Goal: Communication & Community: Answer question/provide support

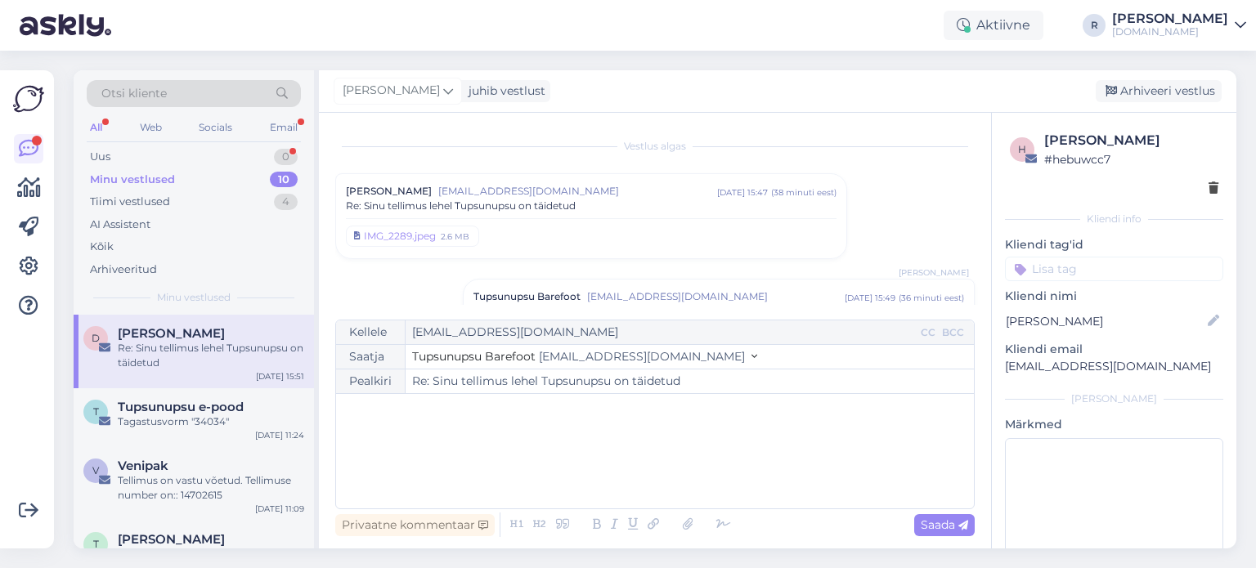
scroll to position [212, 0]
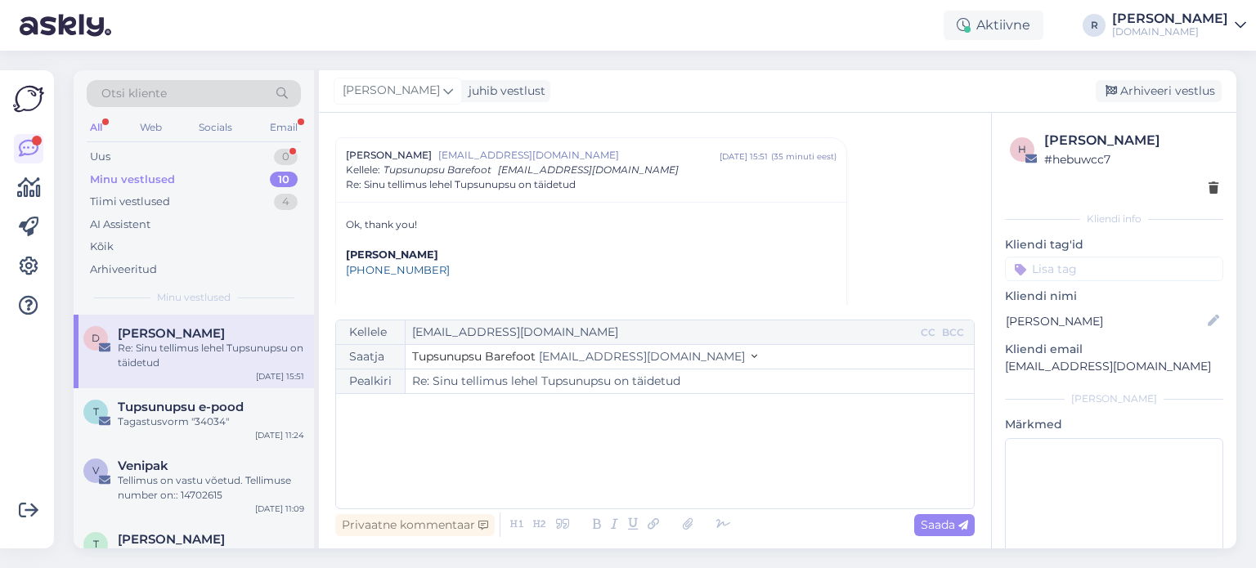
click at [95, 127] on div "All" at bounding box center [96, 127] width 19 height 21
click at [285, 150] on div "1" at bounding box center [287, 157] width 20 height 16
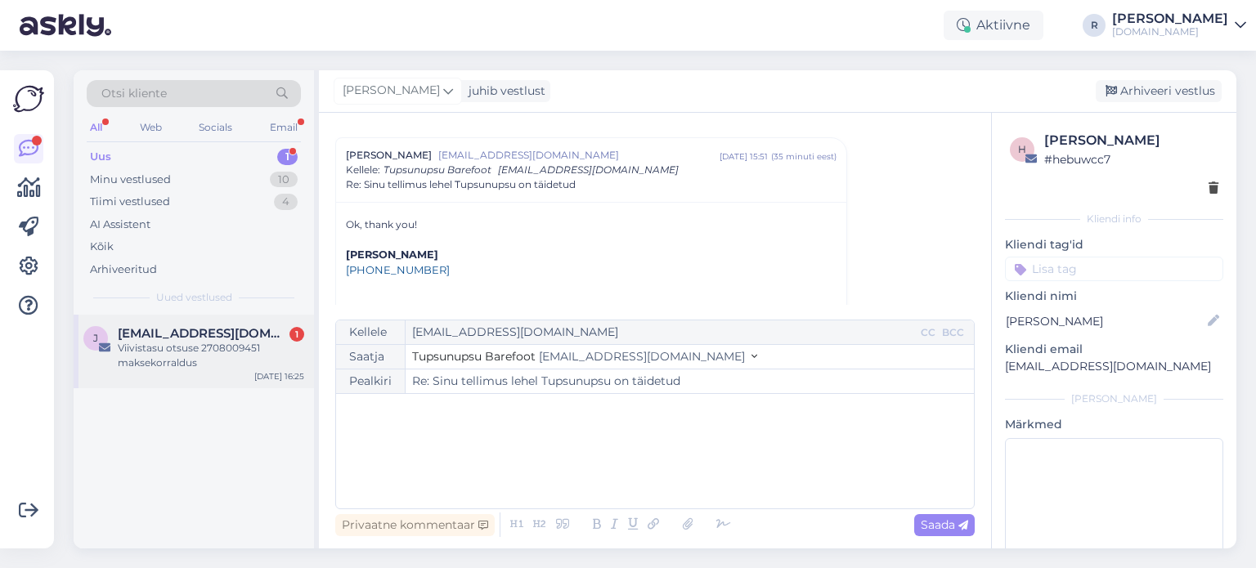
click at [198, 359] on div "Viivistasu otsuse 2708009451 maksekorraldus" at bounding box center [211, 355] width 186 height 29
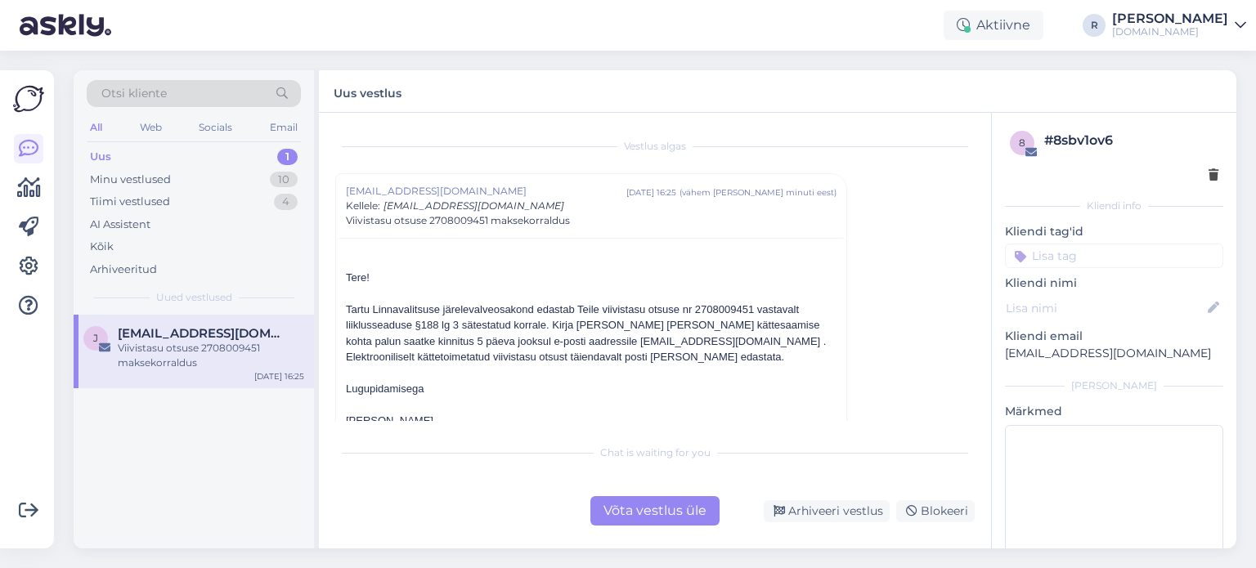
click at [1192, 177] on div at bounding box center [1114, 175] width 208 height 17
click at [1208, 176] on icon at bounding box center [1213, 175] width 10 height 11
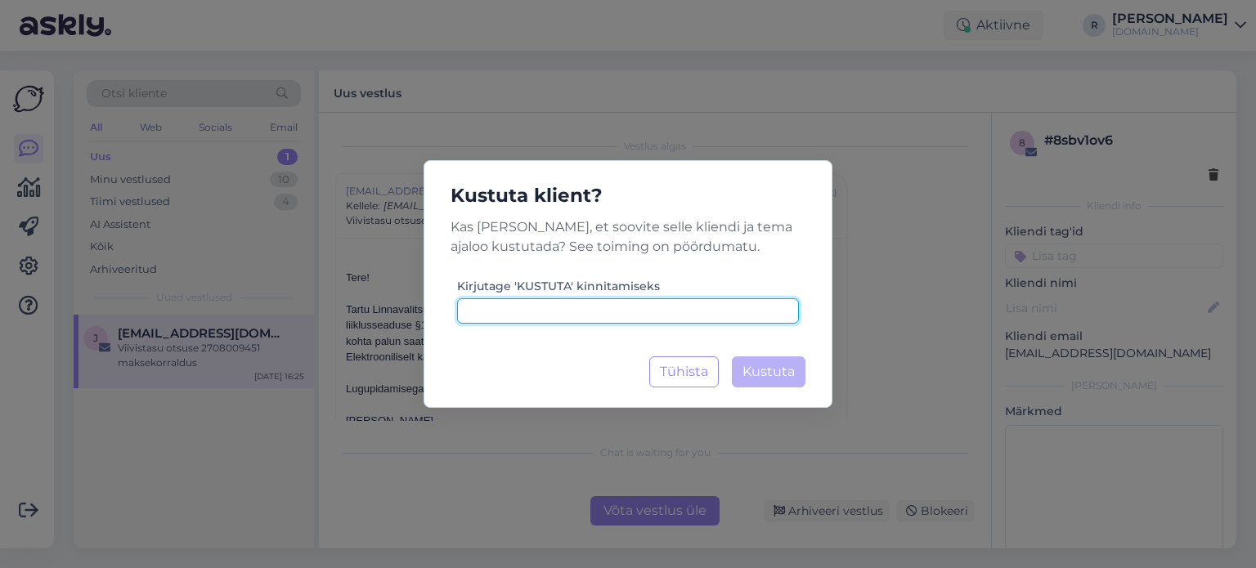
click at [620, 312] on input at bounding box center [628, 310] width 342 height 25
type input "kustuta"
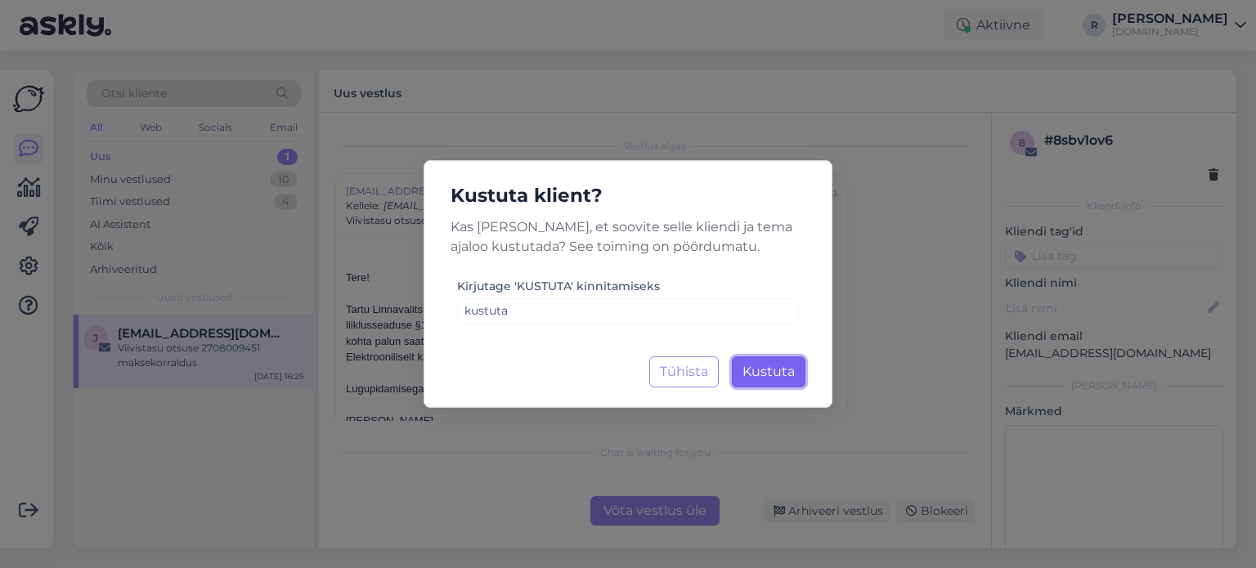
click at [772, 379] on span "Kustuta" at bounding box center [768, 372] width 52 height 16
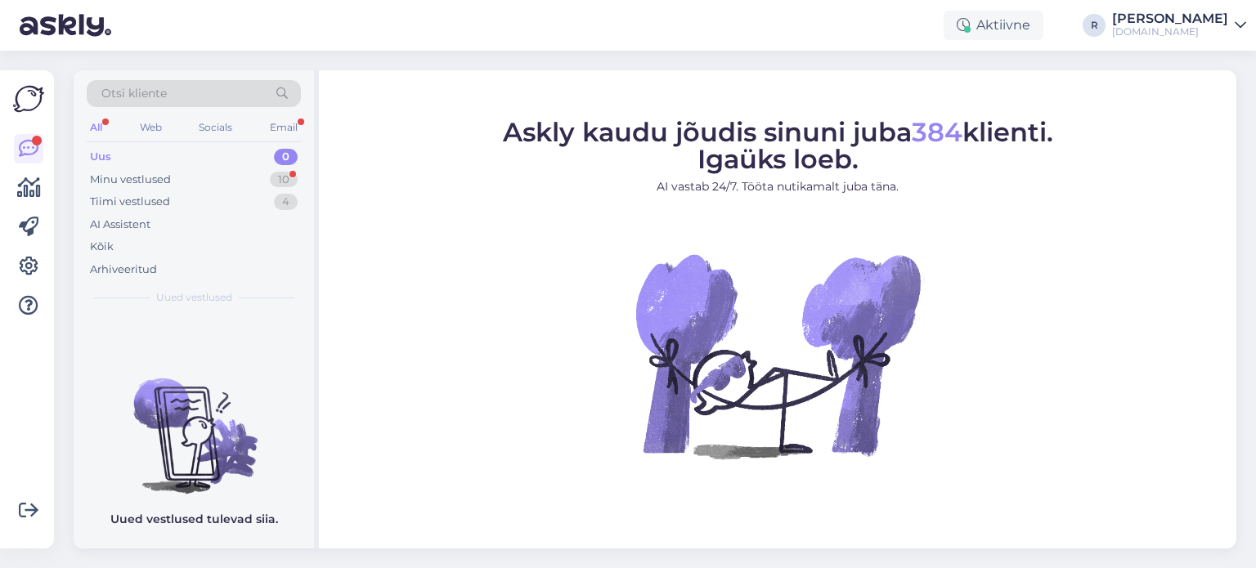
click at [98, 130] on div "All" at bounding box center [96, 127] width 19 height 21
click at [299, 129] on div "Email" at bounding box center [284, 127] width 34 height 21
click at [124, 181] on div "Minu vestlused" at bounding box center [130, 180] width 81 height 16
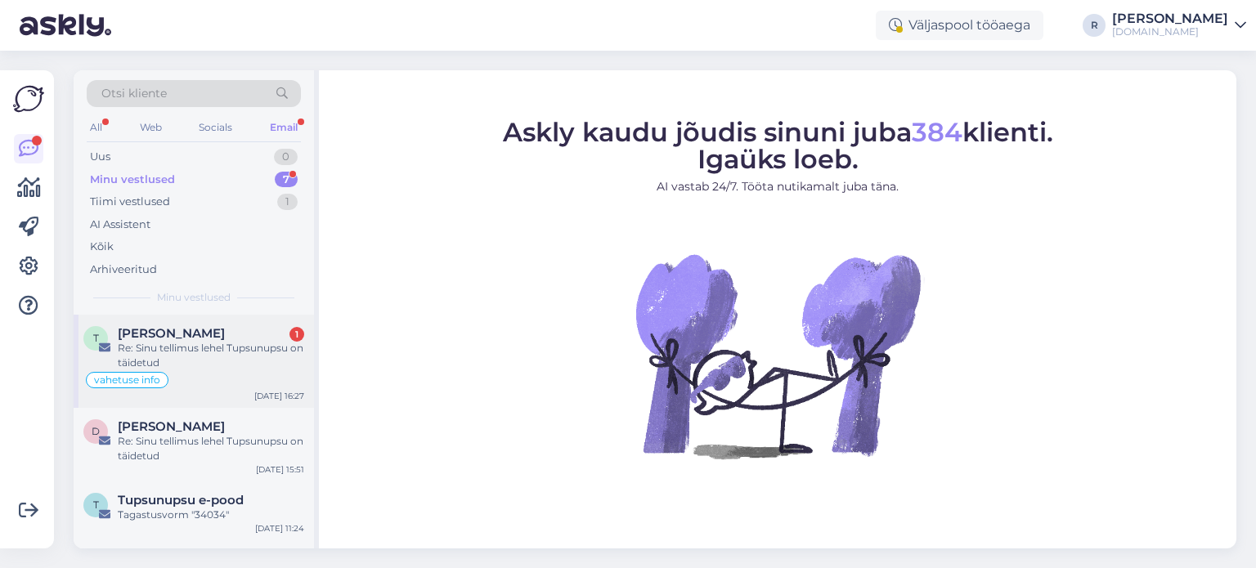
click at [168, 341] on div "Re: Sinu tellimus lehel Tupsunupsu on täidetud" at bounding box center [211, 355] width 186 height 29
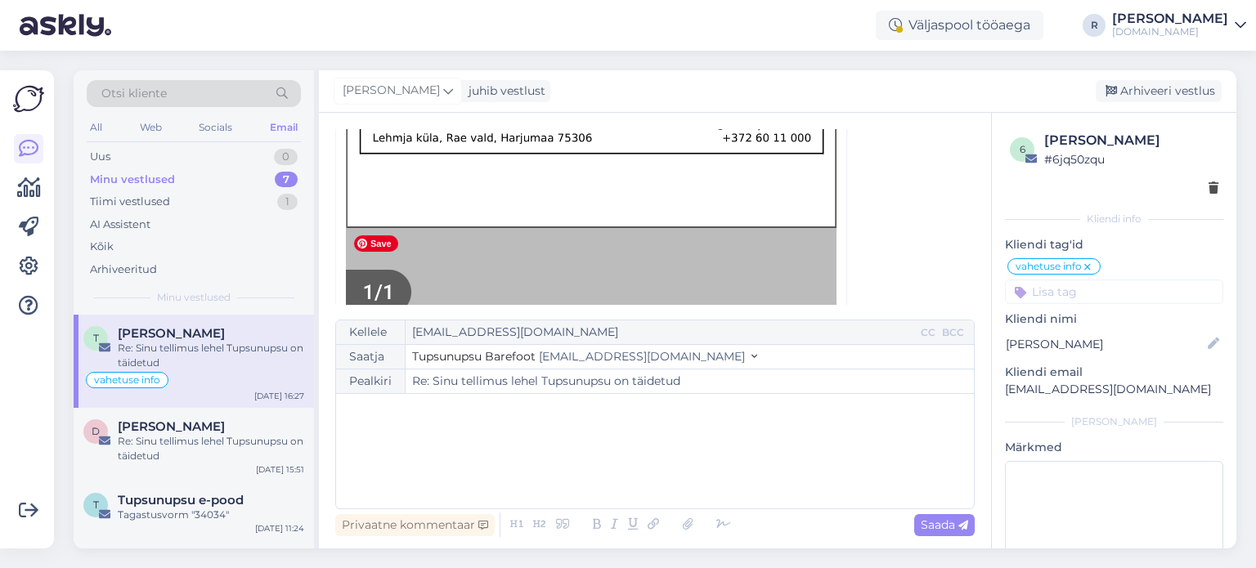
scroll to position [1531, 0]
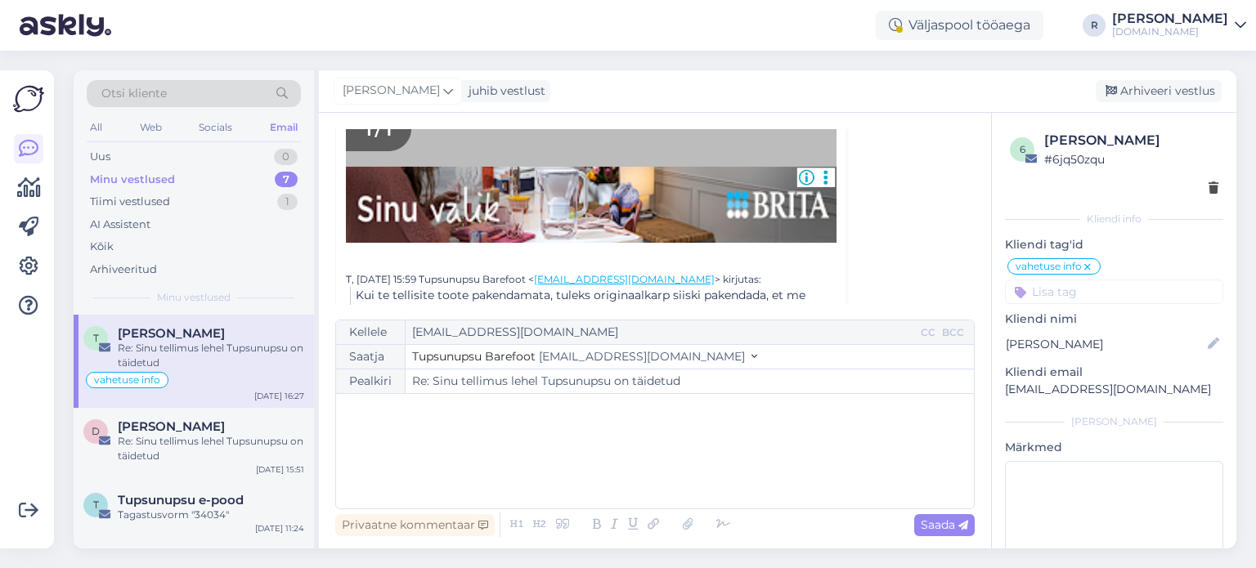
click at [443, 424] on div "﻿" at bounding box center [654, 451] width 621 height 98
click at [712, 529] on icon at bounding box center [723, 524] width 25 height 23
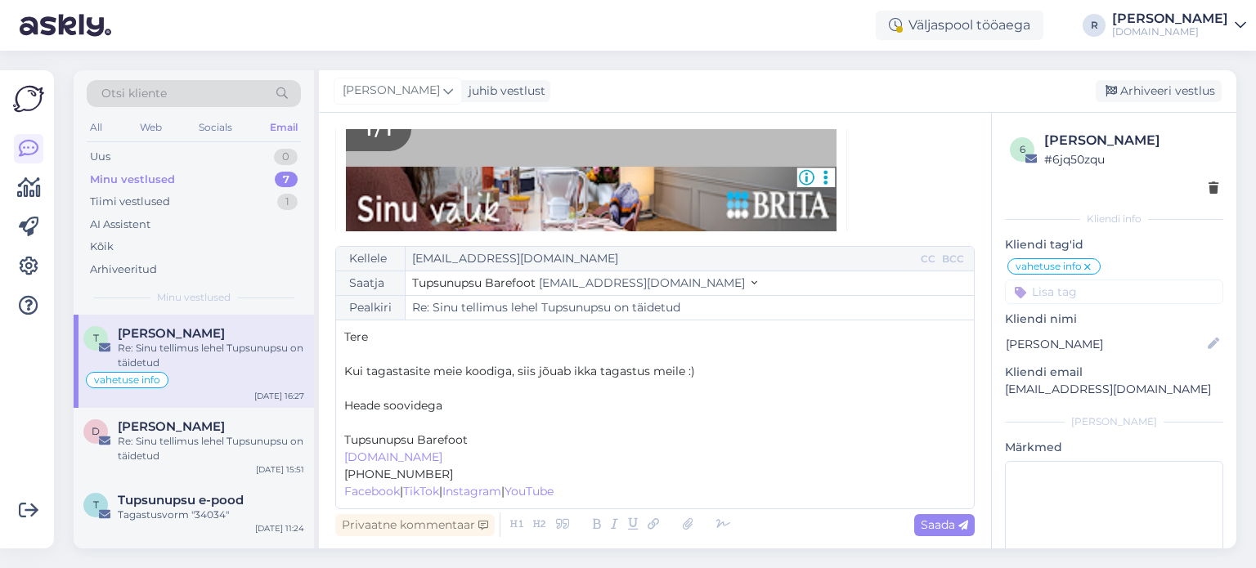
click at [404, 419] on p "﻿" at bounding box center [654, 423] width 621 height 17
click at [935, 519] on span "Saada" at bounding box center [944, 525] width 47 height 15
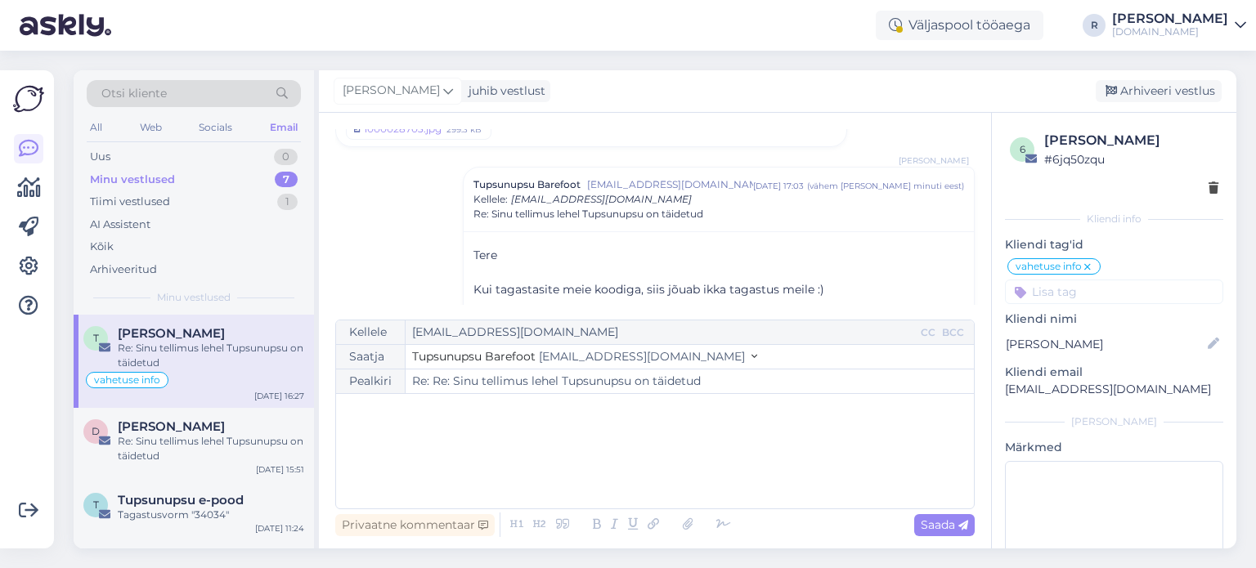
click at [1114, 292] on input at bounding box center [1114, 292] width 218 height 25
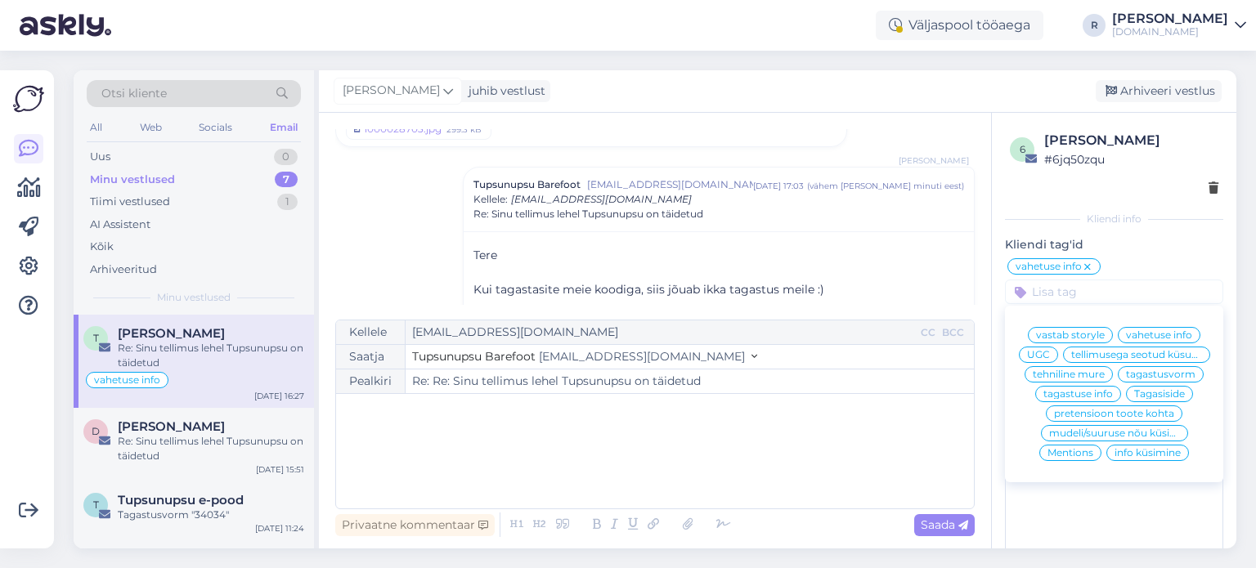
click at [1083, 360] on span "tellimusega seotud küsumus" at bounding box center [1136, 355] width 131 height 10
type input "Re: Sinu tellimus lehel Tupsunupsu on täidetud"
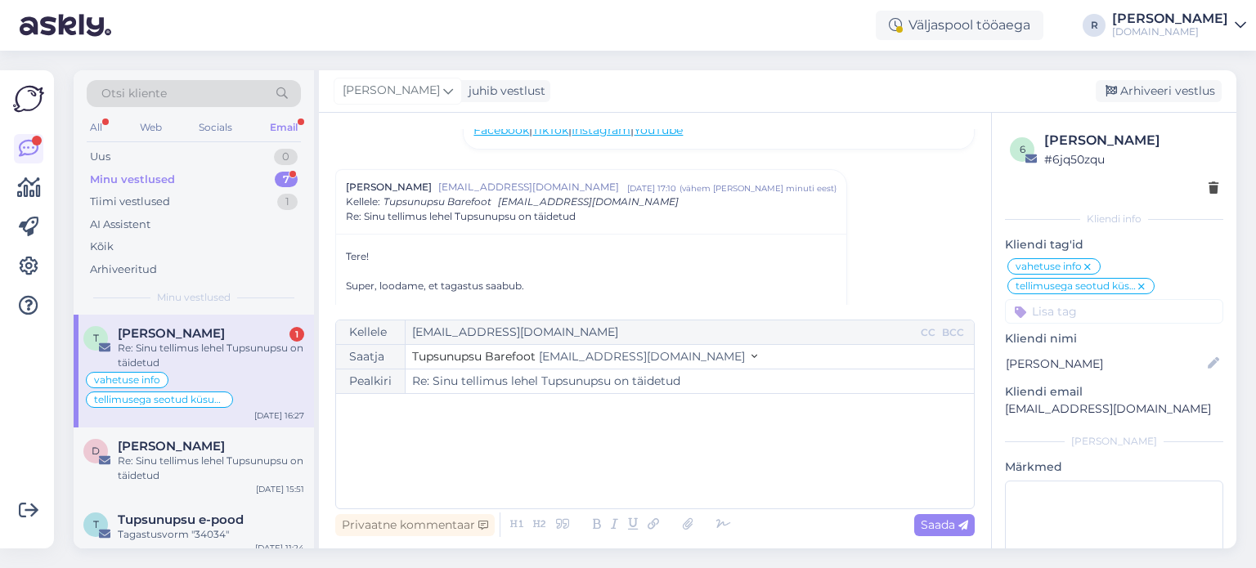
scroll to position [2196, 0]
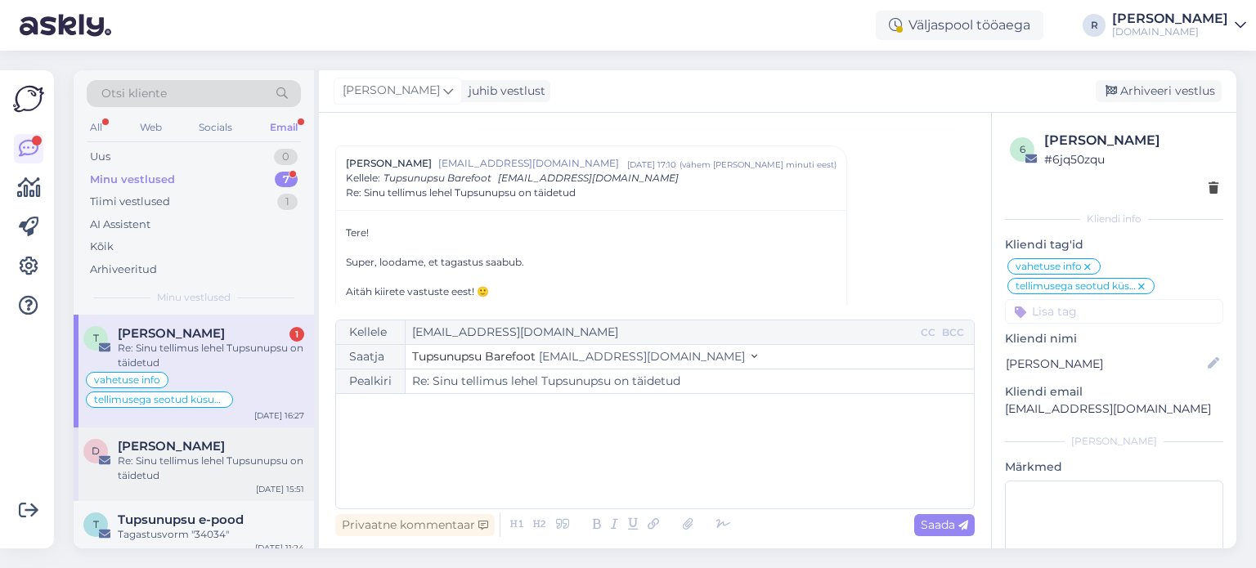
click at [135, 462] on div "Re: Sinu tellimus lehel Tupsunupsu on täidetud" at bounding box center [211, 468] width 186 height 29
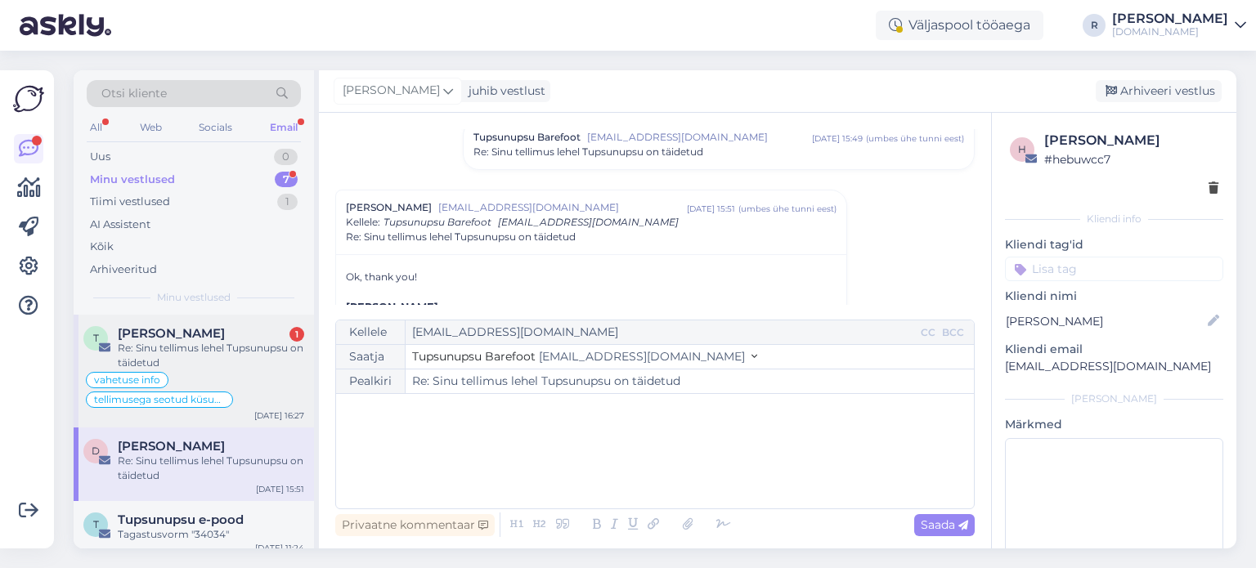
click at [213, 347] on div "Re: Sinu tellimus lehel Tupsunupsu on täidetud" at bounding box center [211, 355] width 186 height 29
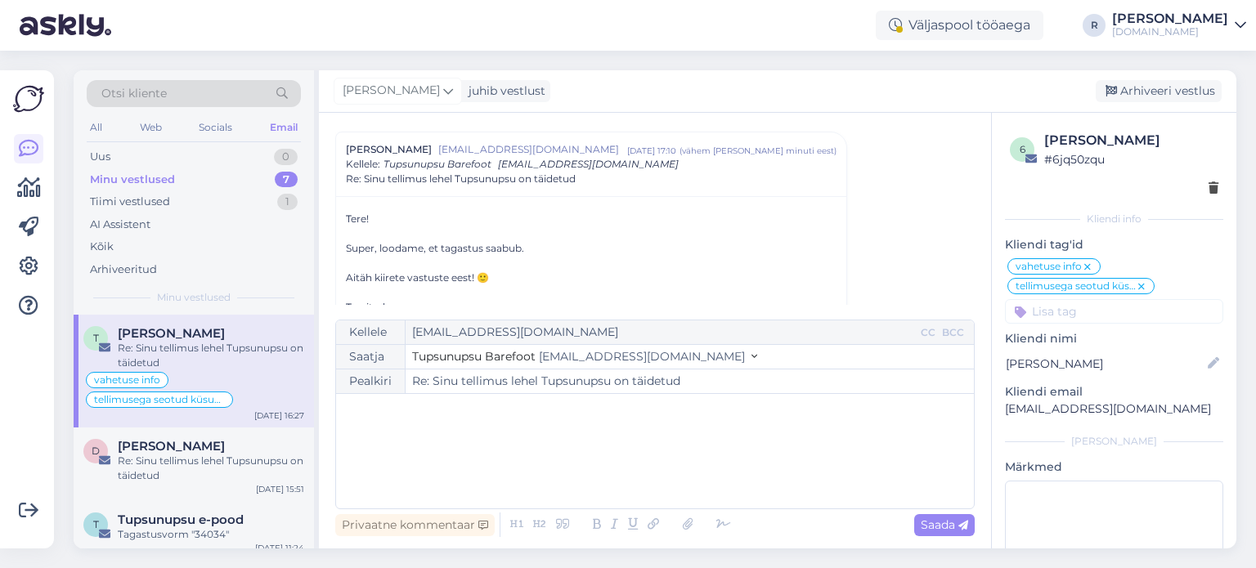
scroll to position [581, 0]
